Goal: Find specific page/section: Find specific page/section

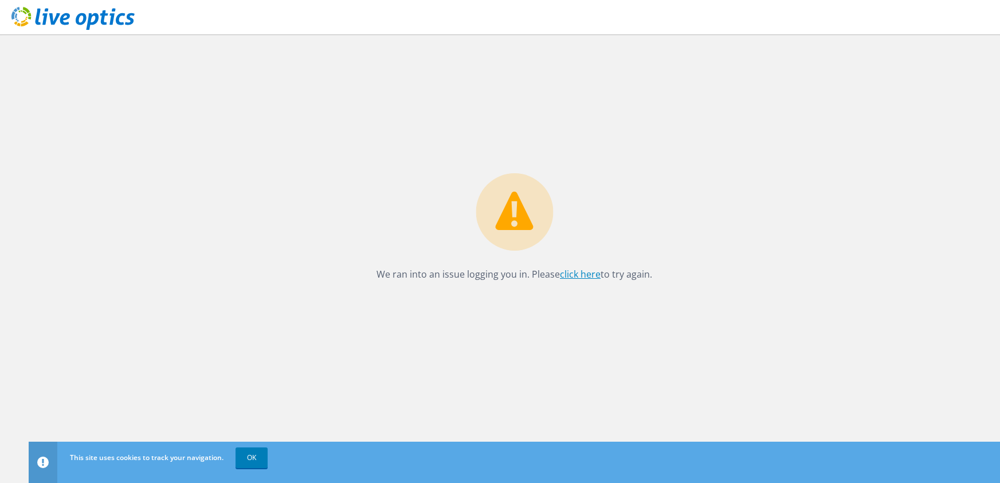
click at [584, 271] on link "click here" at bounding box center [580, 274] width 41 height 13
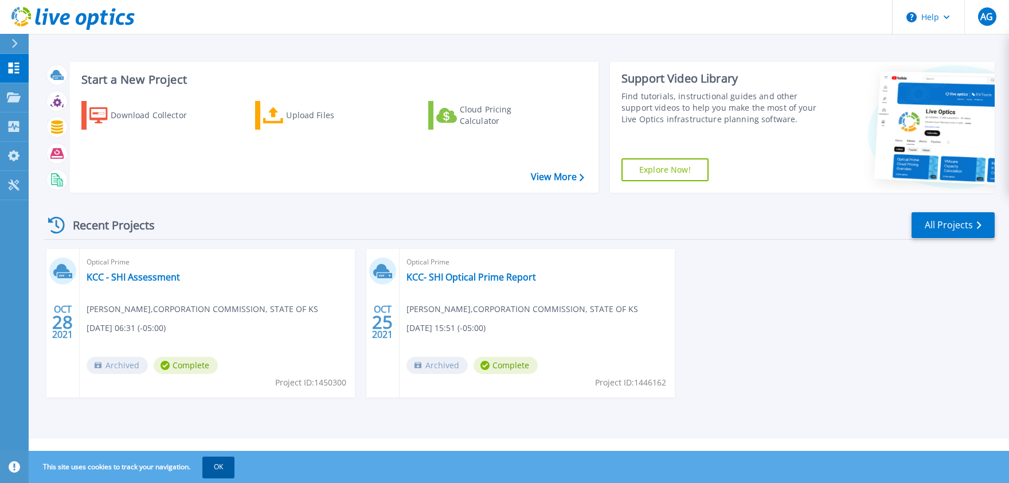
click at [218, 466] on button "OK" at bounding box center [218, 466] width 32 height 21
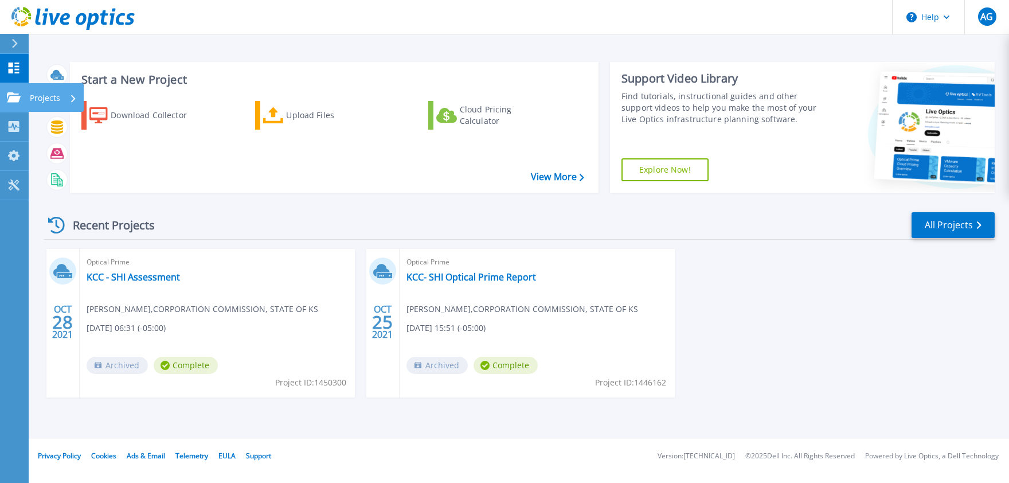
click at [12, 91] on link "Projects Projects" at bounding box center [14, 97] width 29 height 29
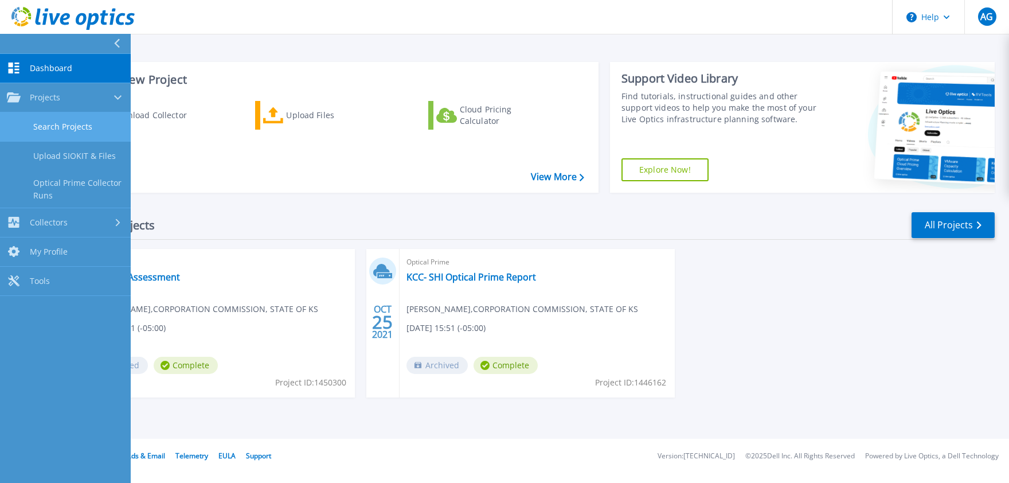
click at [70, 121] on link "Search Projects" at bounding box center [65, 126] width 131 height 29
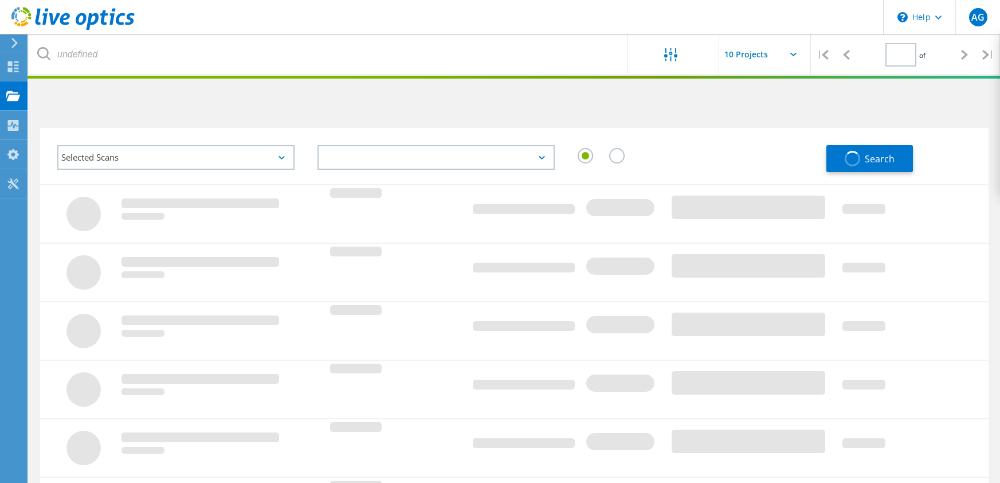
type input "1"
